Goal: Check status: Check status

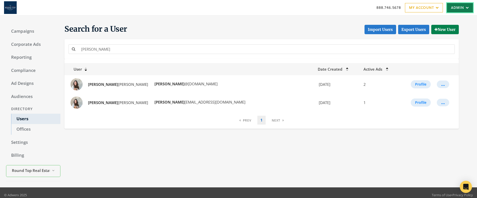
click at [451, 7] on link "Admin" at bounding box center [460, 7] width 26 height 9
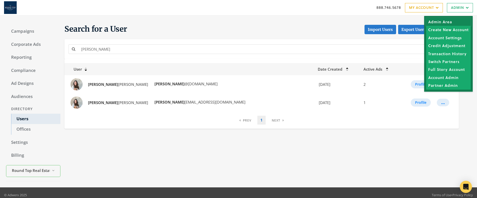
click at [439, 21] on link "Admin Area" at bounding box center [448, 22] width 45 height 8
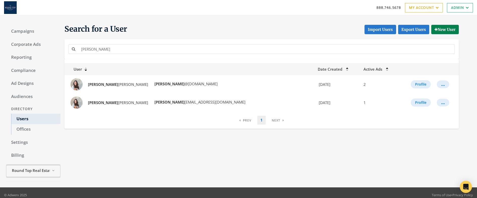
click at [33, 171] on span "Round Top Real Estate" at bounding box center [31, 170] width 38 height 6
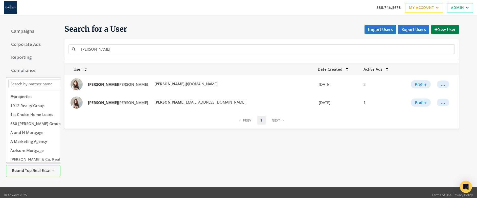
click at [16, 83] on input "Search Magnifying Glass" at bounding box center [45, 84] width 71 height 6
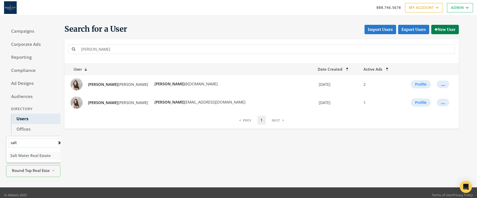
type input "salt"
click at [28, 153] on span "Salt Water Real Estate" at bounding box center [30, 155] width 40 height 5
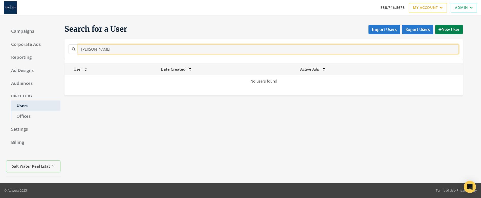
drag, startPoint x: 93, startPoint y: 50, endPoint x: 61, endPoint y: 41, distance: 33.2
click at [61, 41] on div "Search for a User Import Users Export Users New User [PERSON_NAME]" at bounding box center [261, 41] width 402 height 35
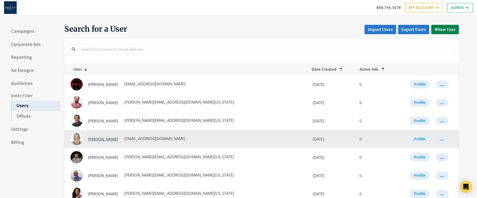
click at [108, 141] on span "[PERSON_NAME]" at bounding box center [103, 138] width 30 height 5
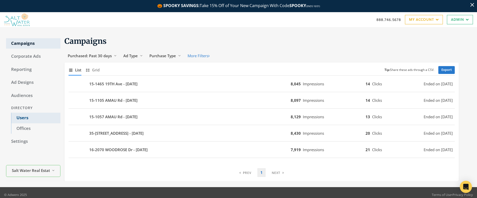
click at [22, 119] on link "Users" at bounding box center [35, 118] width 49 height 11
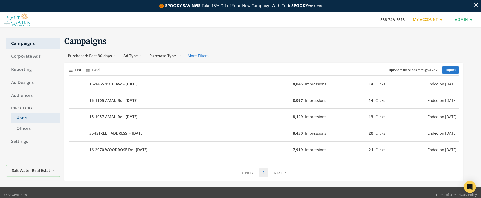
click at [22, 119] on link "Users" at bounding box center [35, 118] width 49 height 11
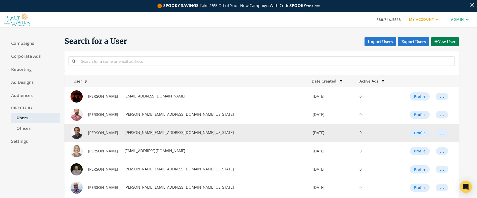
scroll to position [39, 0]
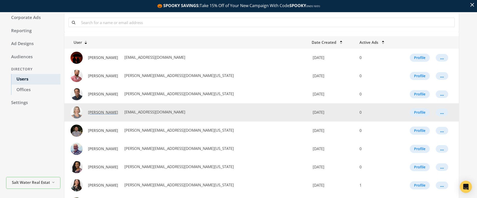
click at [105, 116] on link "[PERSON_NAME]" at bounding box center [103, 111] width 37 height 9
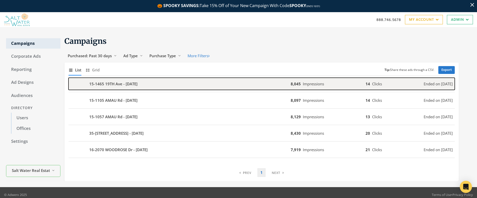
click at [123, 83] on b "15-1465 19TH Ave - [DATE]" at bounding box center [113, 84] width 48 height 6
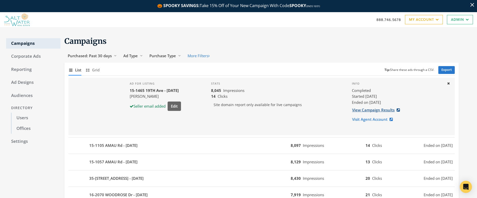
click at [382, 112] on link "View Campaign Results" at bounding box center [377, 109] width 51 height 9
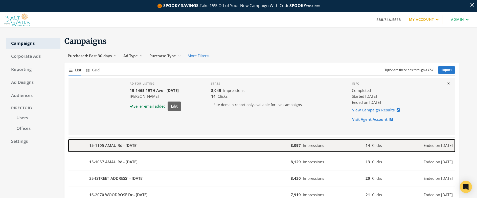
click at [150, 150] on div "15-1105 AMAU Rd - 2025-09-22" at bounding box center [180, 145] width 222 height 12
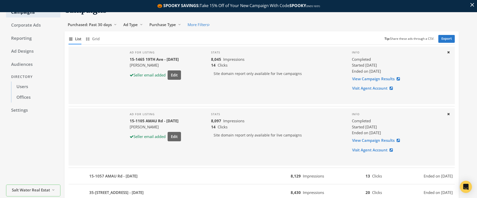
scroll to position [91, 0]
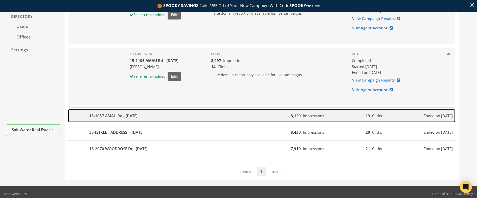
click at [212, 114] on div "15-1057 AMAU Rd - 2025-09-19" at bounding box center [180, 115] width 222 height 12
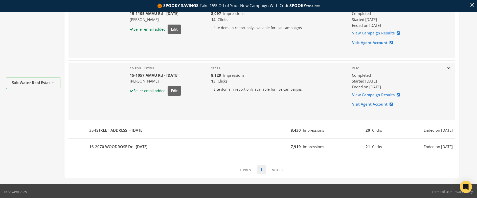
scroll to position [140, 0]
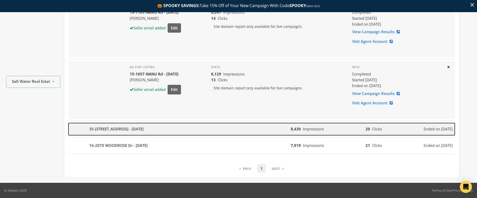
click at [198, 126] on div "35-173 KIHALANI HOMESTEAD Rd #6 - 2025-09-15" at bounding box center [180, 129] width 222 height 12
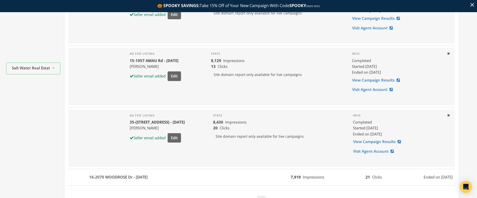
scroll to position [177, 0]
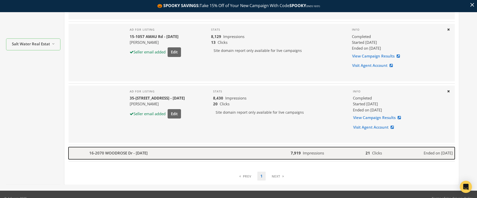
click at [168, 156] on div "16-2070 WOODROSE Dr - 2025-09-08" at bounding box center [180, 153] width 222 height 12
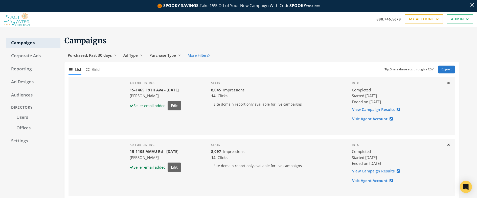
scroll to position [0, 0]
